Goal: Information Seeking & Learning: Learn about a topic

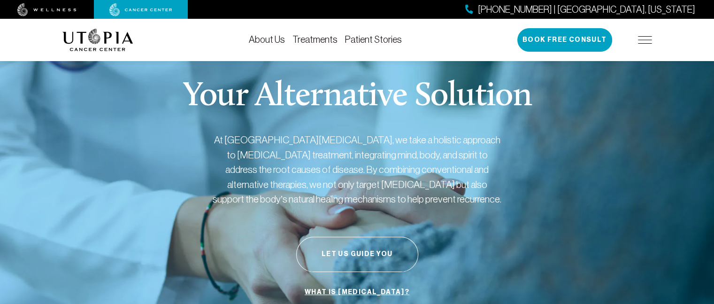
click at [237, 186] on p "At [GEOGRAPHIC_DATA][MEDICAL_DATA], we take a holistic approach to [MEDICAL_DAT…" at bounding box center [357, 169] width 291 height 74
drag, startPoint x: 528, startPoint y: 212, endPoint x: 520, endPoint y: 220, distance: 11.6
click at [521, 222] on div "Your Alternative Solution At Utopia Cancer Center, we take a holistic approach …" at bounding box center [356, 190] width 589 height 296
click at [355, 257] on button "Let Us Guide You" at bounding box center [357, 254] width 122 height 35
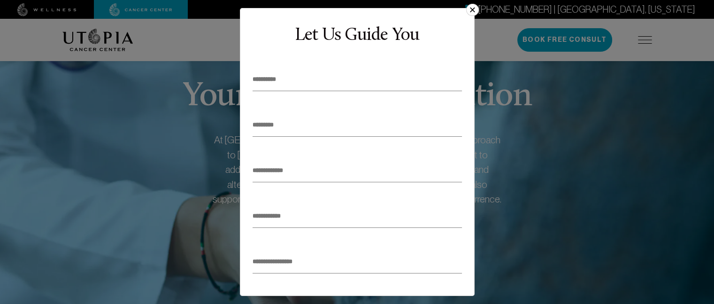
click at [475, 7] on button "×" at bounding box center [472, 10] width 12 height 12
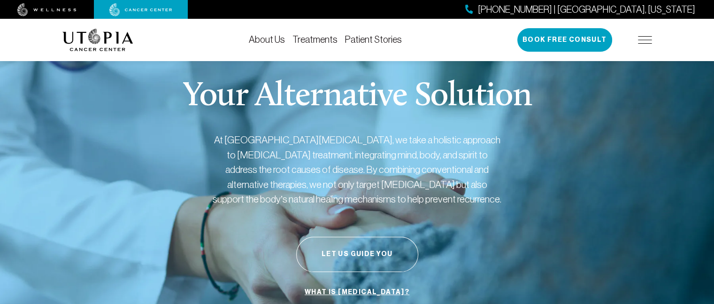
click at [641, 39] on img at bounding box center [645, 40] width 14 height 8
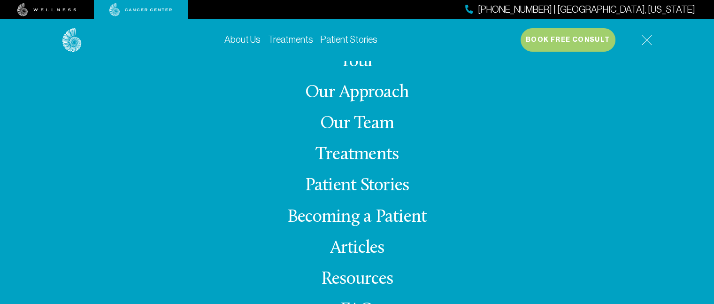
click at [367, 248] on link "Articles" at bounding box center [357, 248] width 54 height 18
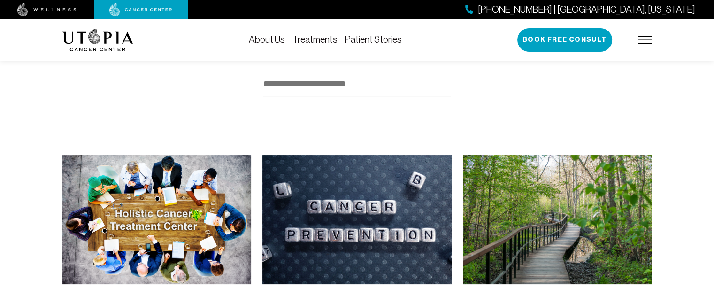
scroll to position [94, 0]
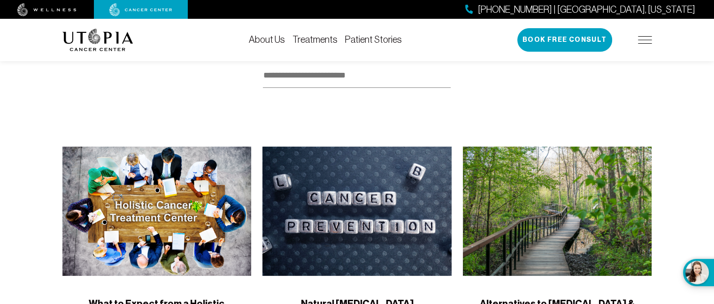
click at [158, 214] on img at bounding box center [156, 210] width 189 height 129
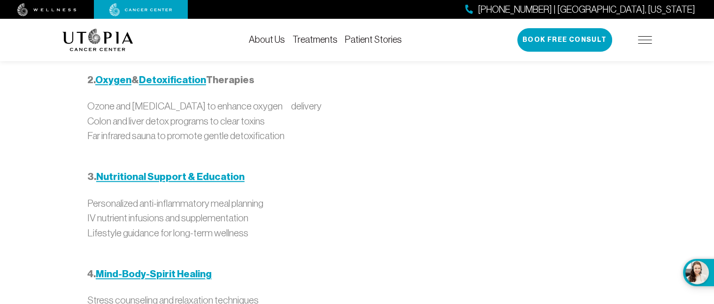
scroll to position [1008, 0]
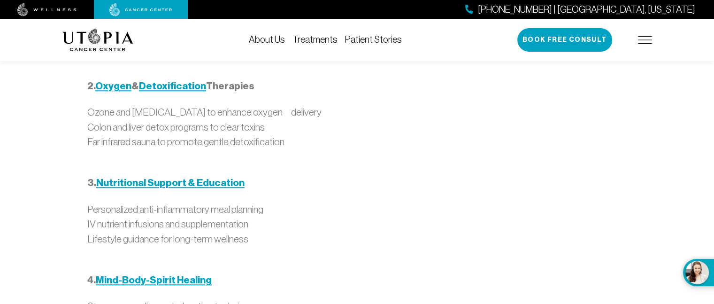
click at [212, 176] on strong "Nutritional Support & Education" at bounding box center [170, 182] width 148 height 12
